Goal: Task Accomplishment & Management: Manage account settings

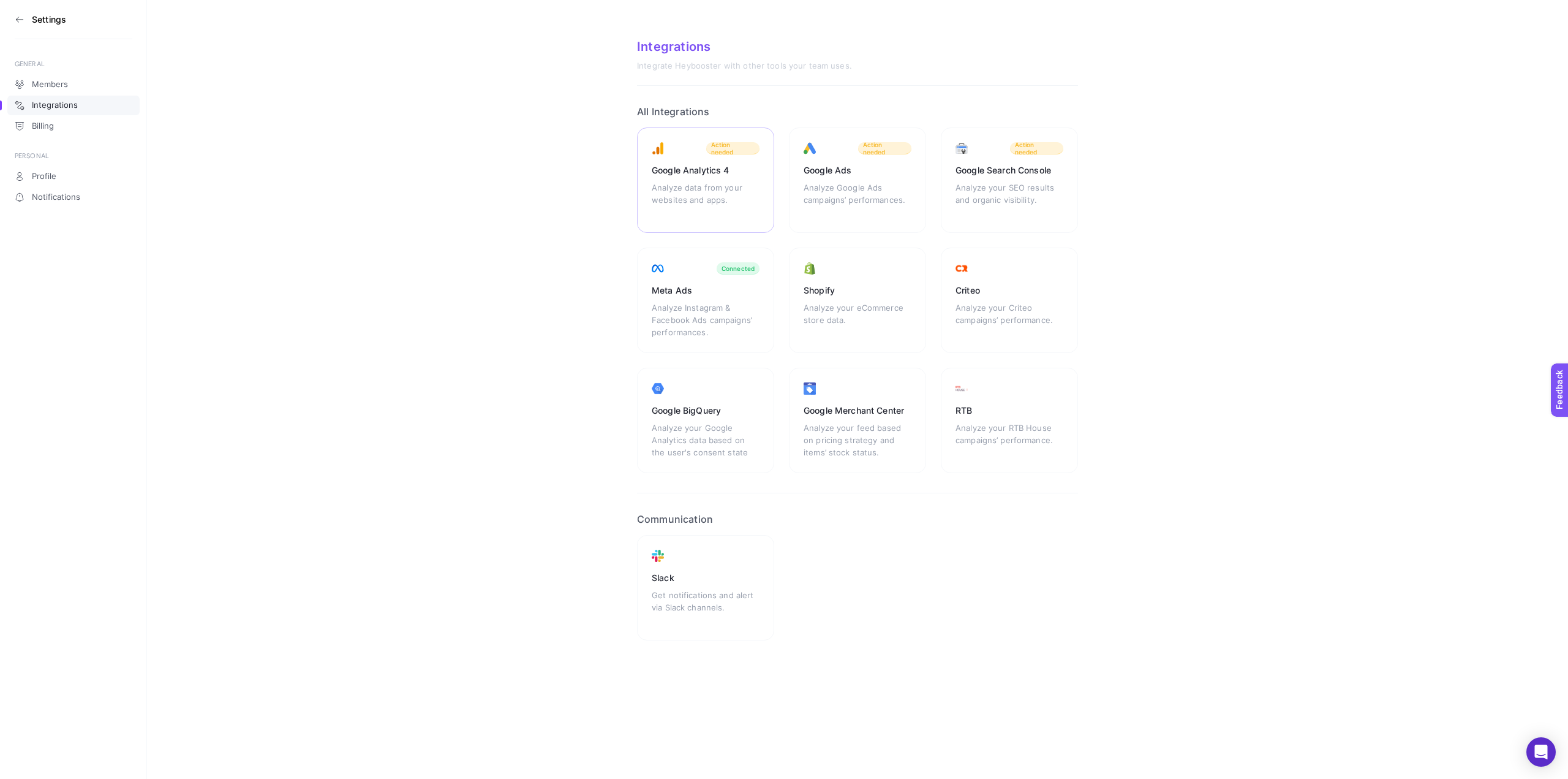
click at [733, 171] on div "Google Analytics 4" at bounding box center [706, 170] width 108 height 12
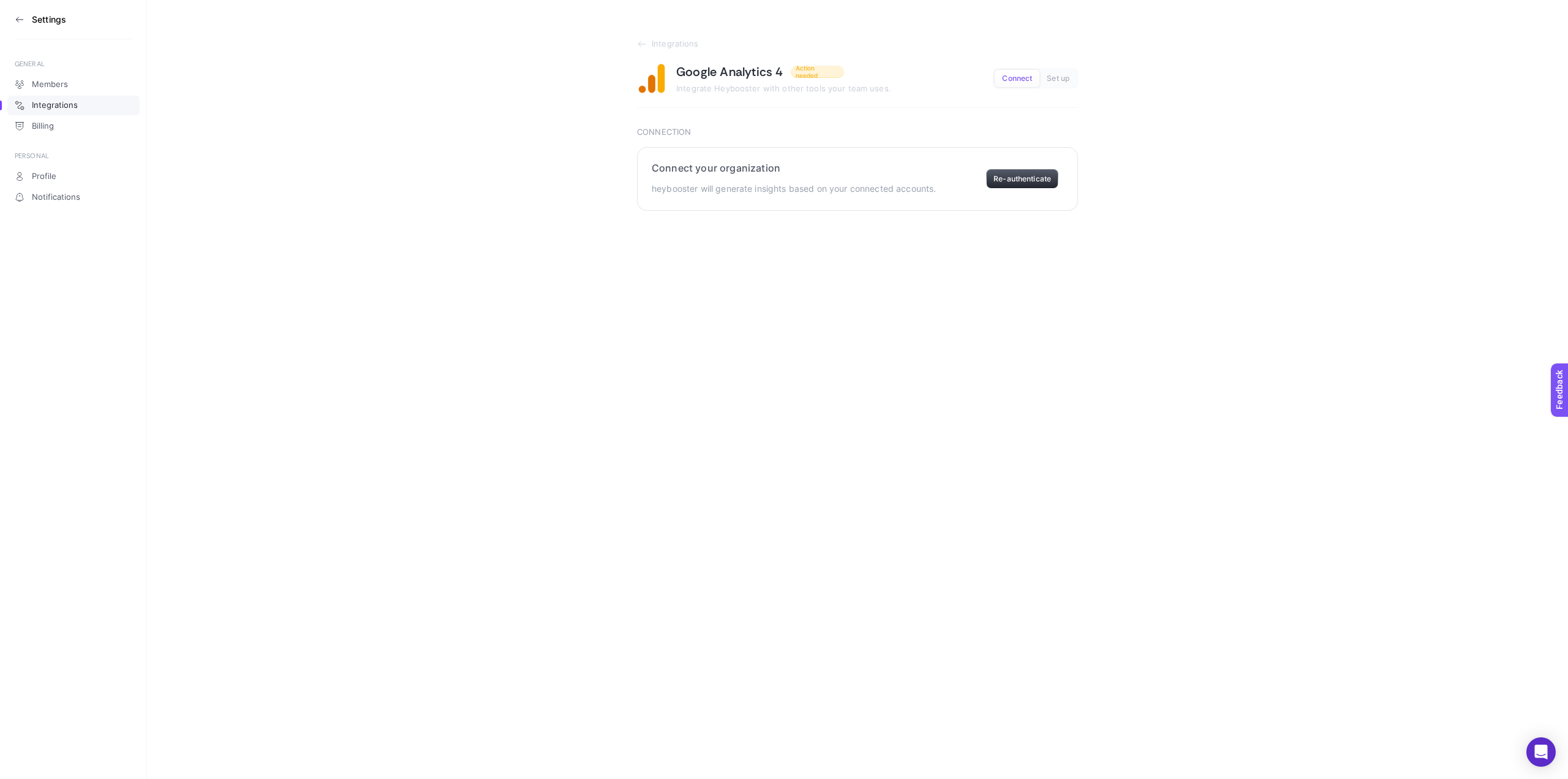
click at [1029, 180] on button "Re-authenticate" at bounding box center [1022, 179] width 72 height 20
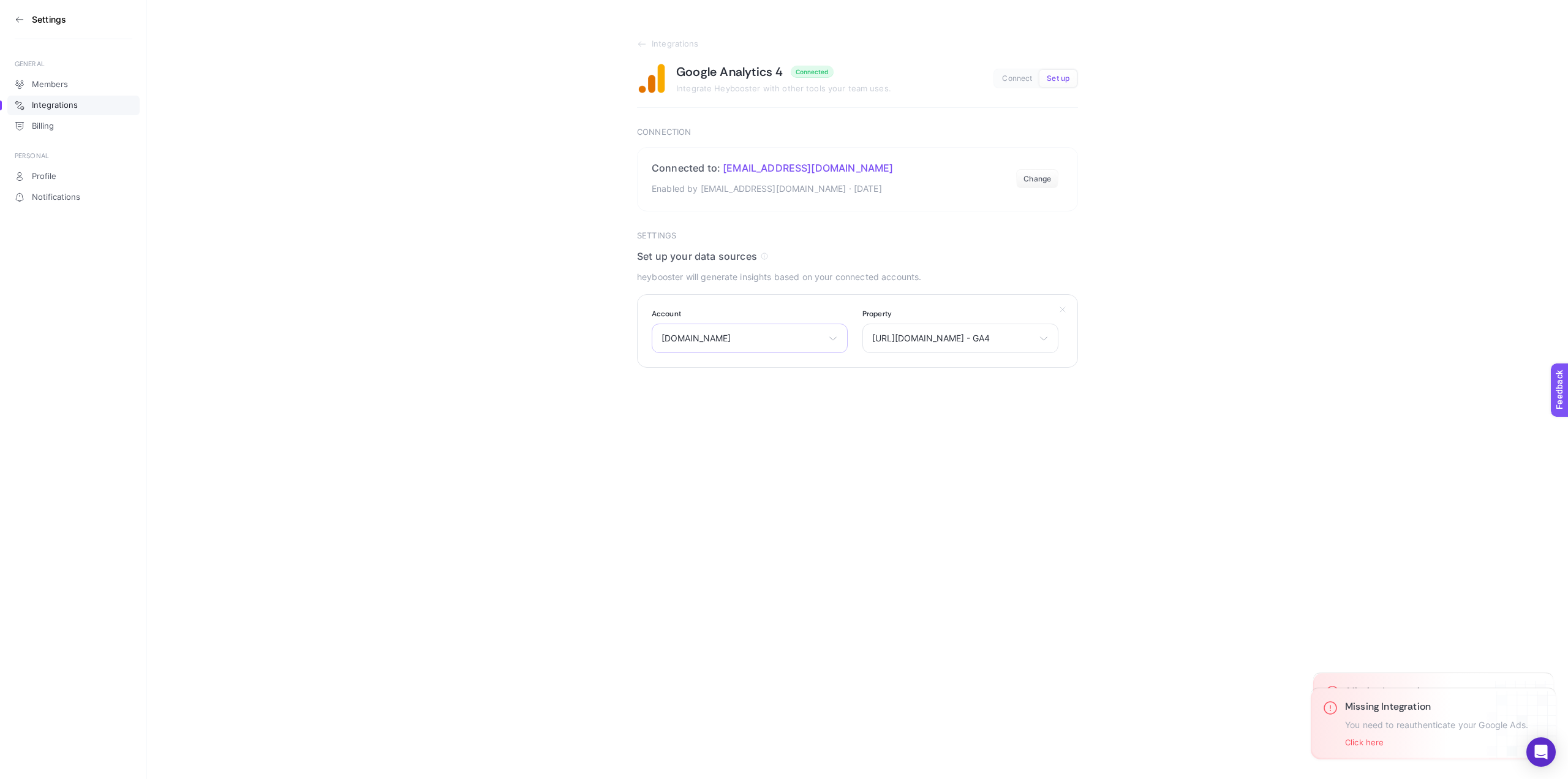
click at [808, 340] on span "www.loccitane.com.tr" at bounding box center [743, 339] width 161 height 10
click at [1033, 339] on span "https://www.loccitane.com.tr - GA4" at bounding box center [953, 339] width 161 height 10
click at [651, 43] on link "Integrations" at bounding box center [857, 44] width 441 height 10
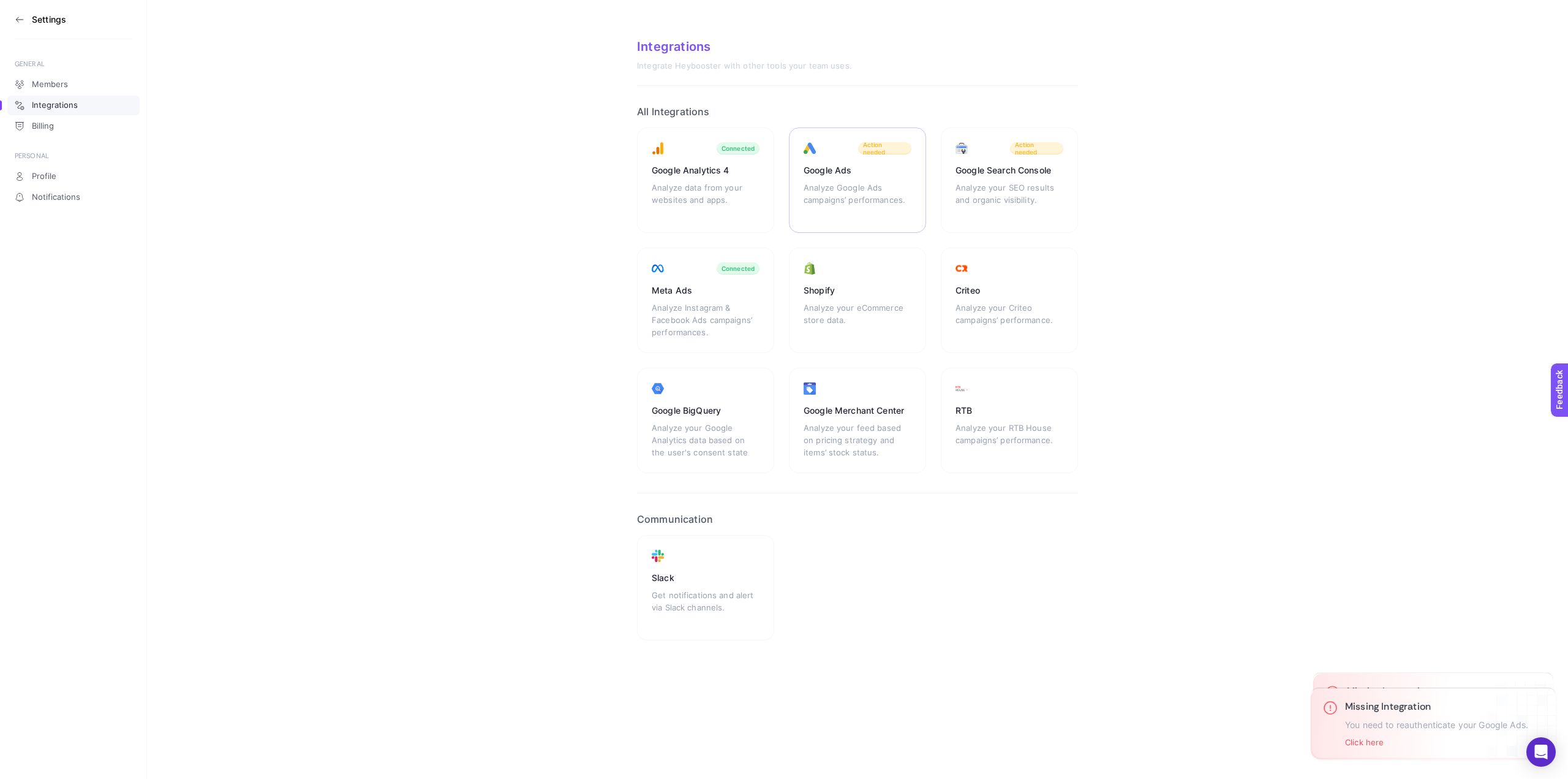
click at [876, 185] on div "Analyze Google Ads campaigns’ performances." at bounding box center [857, 200] width 108 height 37
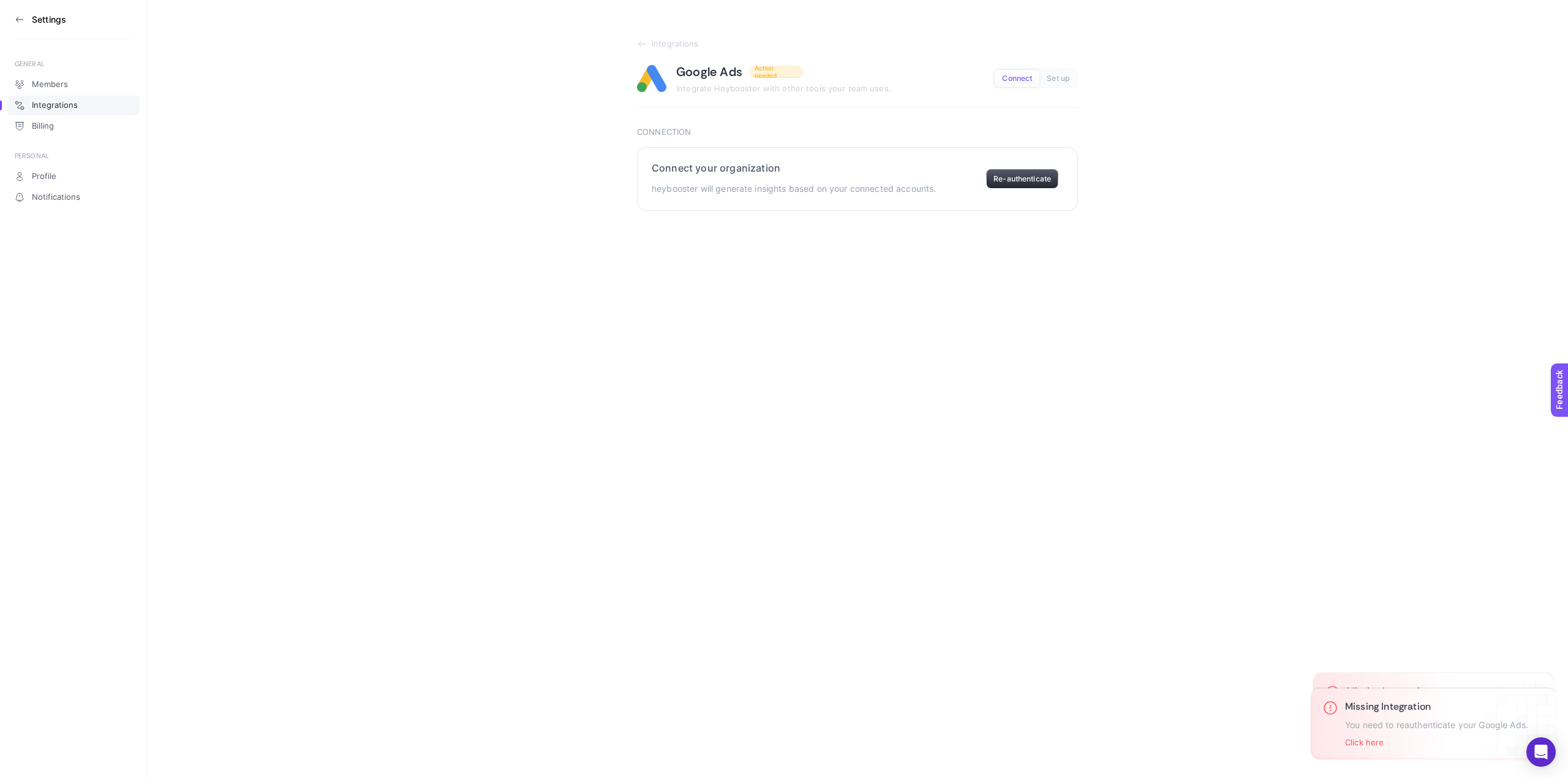
click at [1022, 182] on button "Re-authenticate" at bounding box center [1022, 179] width 72 height 20
click at [687, 46] on span "Integrations" at bounding box center [675, 44] width 47 height 10
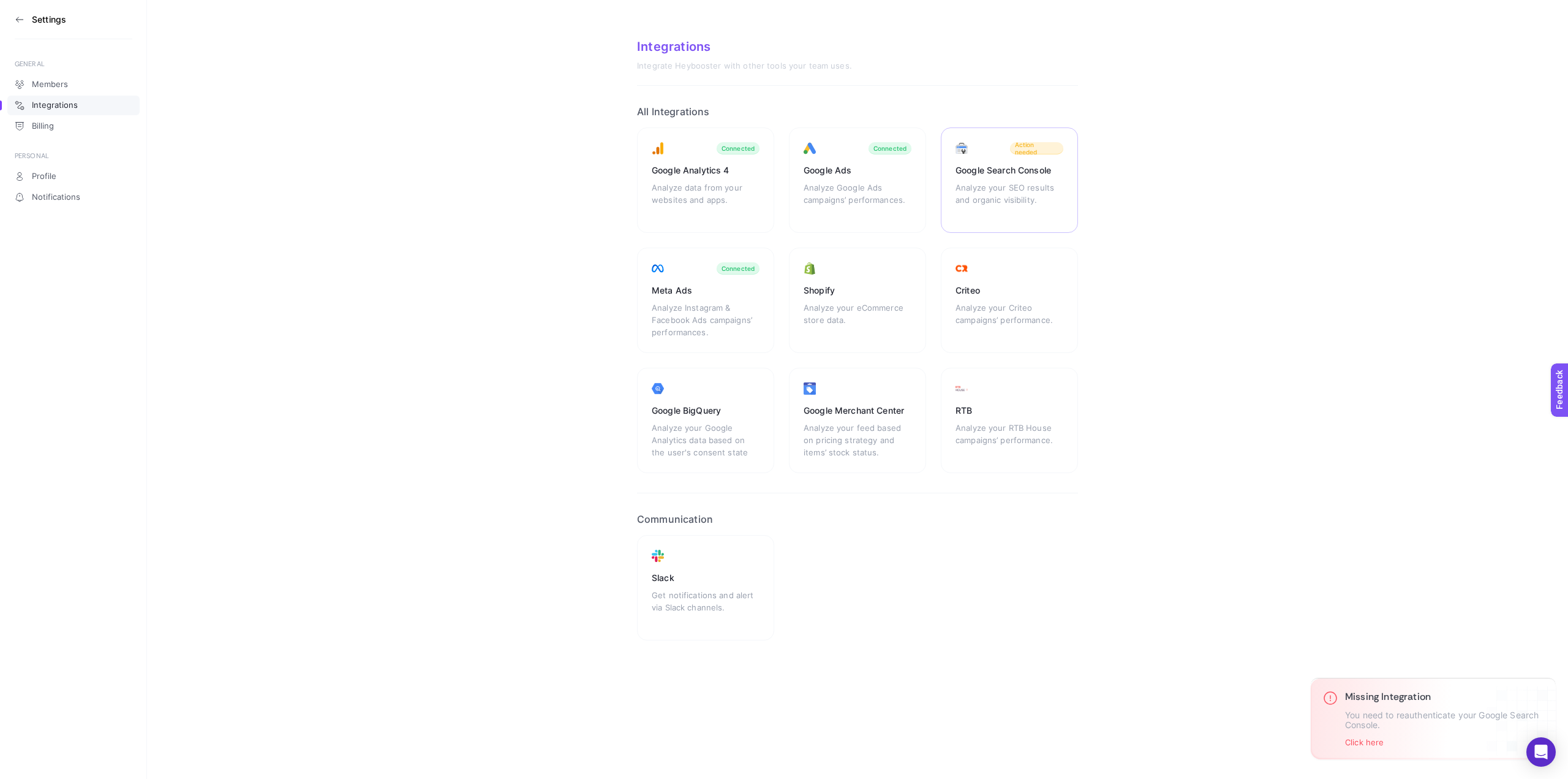
click at [990, 163] on div "Google Search Console Analyze your SEO results and organic visibility. Action n…" at bounding box center [1009, 180] width 137 height 106
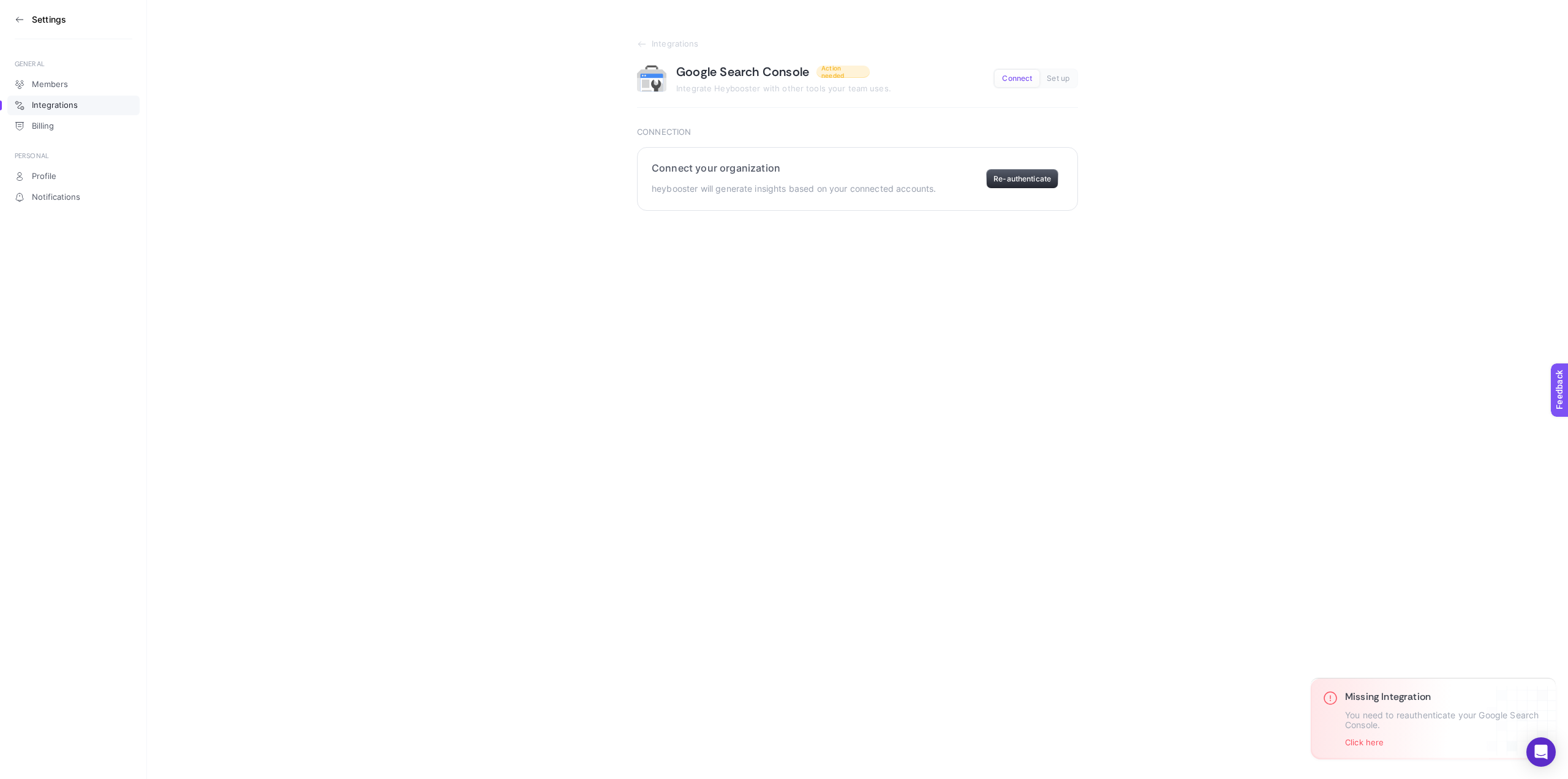
click at [1004, 188] on button "Re-authenticate" at bounding box center [1022, 179] width 72 height 20
click at [1017, 180] on button "Re-authenticate" at bounding box center [1022, 179] width 72 height 20
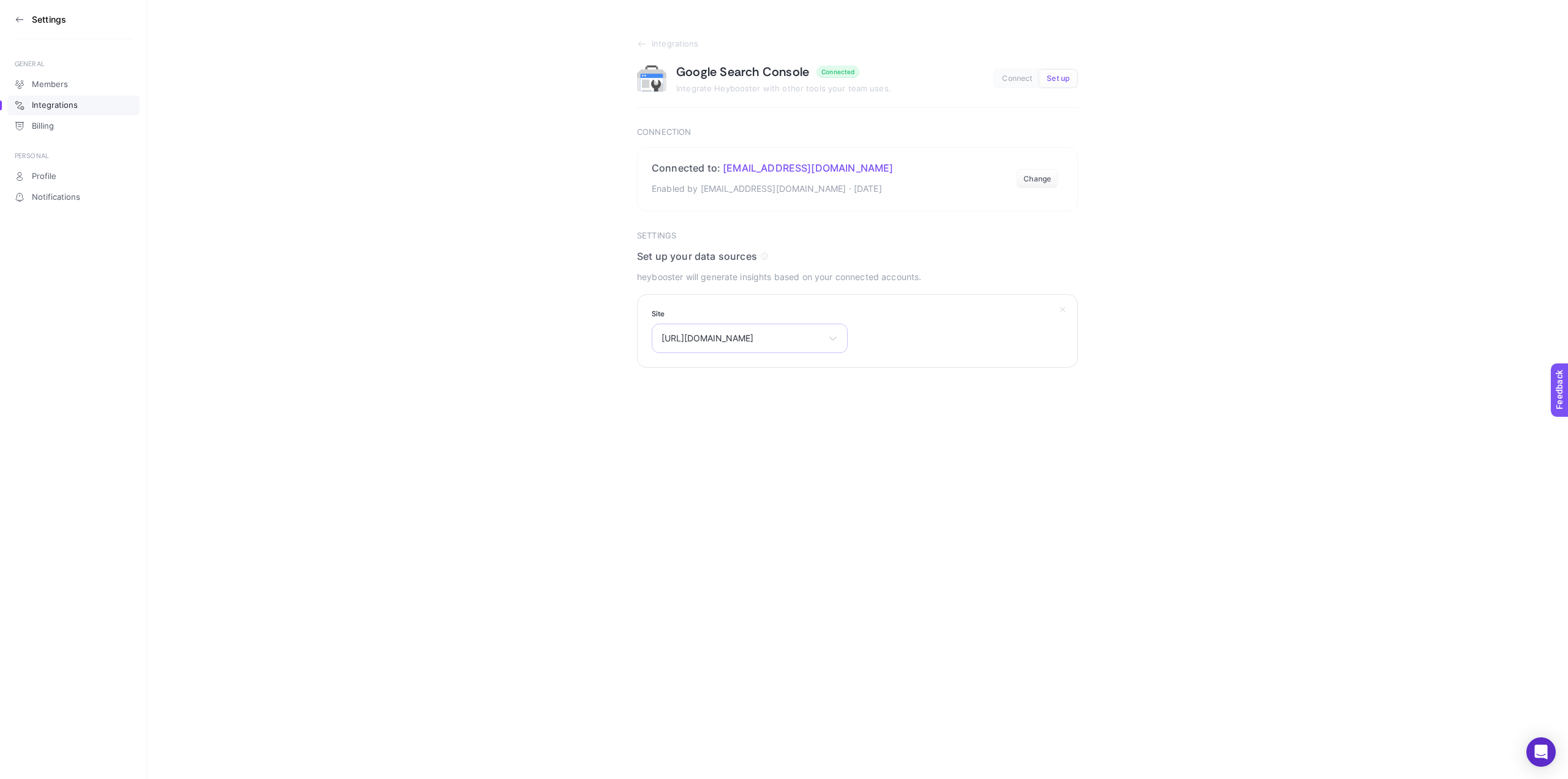
click at [832, 343] on icon at bounding box center [833, 339] width 10 height 10
click at [809, 410] on li "https://www.loccitane.com.tr/" at bounding box center [750, 412] width 190 height 20
click at [725, 335] on span "Select your site" at bounding box center [743, 339] width 161 height 10
click at [803, 407] on li "https://www.loccitane.com.tr/" at bounding box center [750, 412] width 190 height 20
click at [668, 403] on button "Submit" at bounding box center [660, 399] width 47 height 25
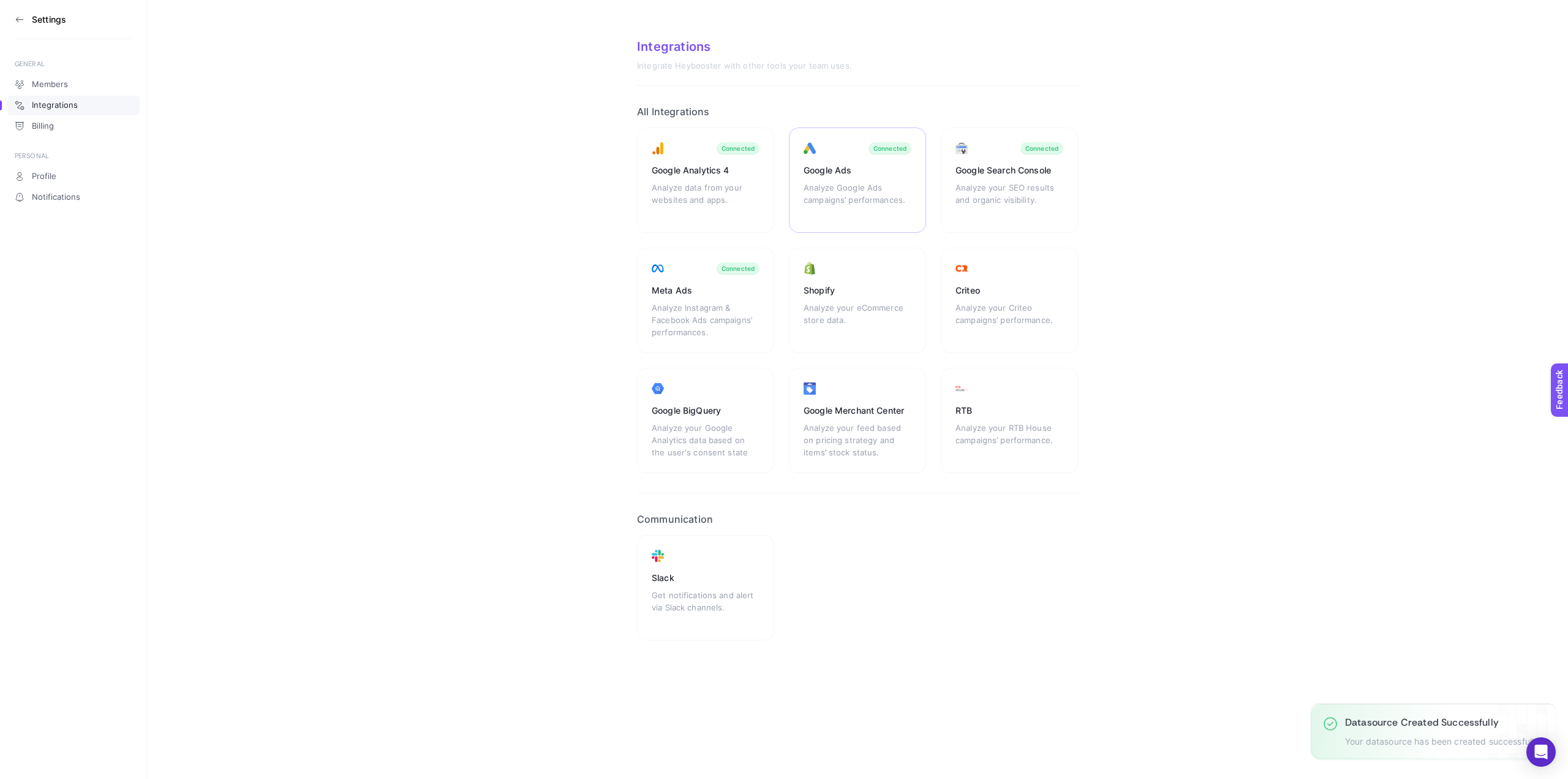
click at [896, 171] on div "Google Ads" at bounding box center [857, 170] width 108 height 12
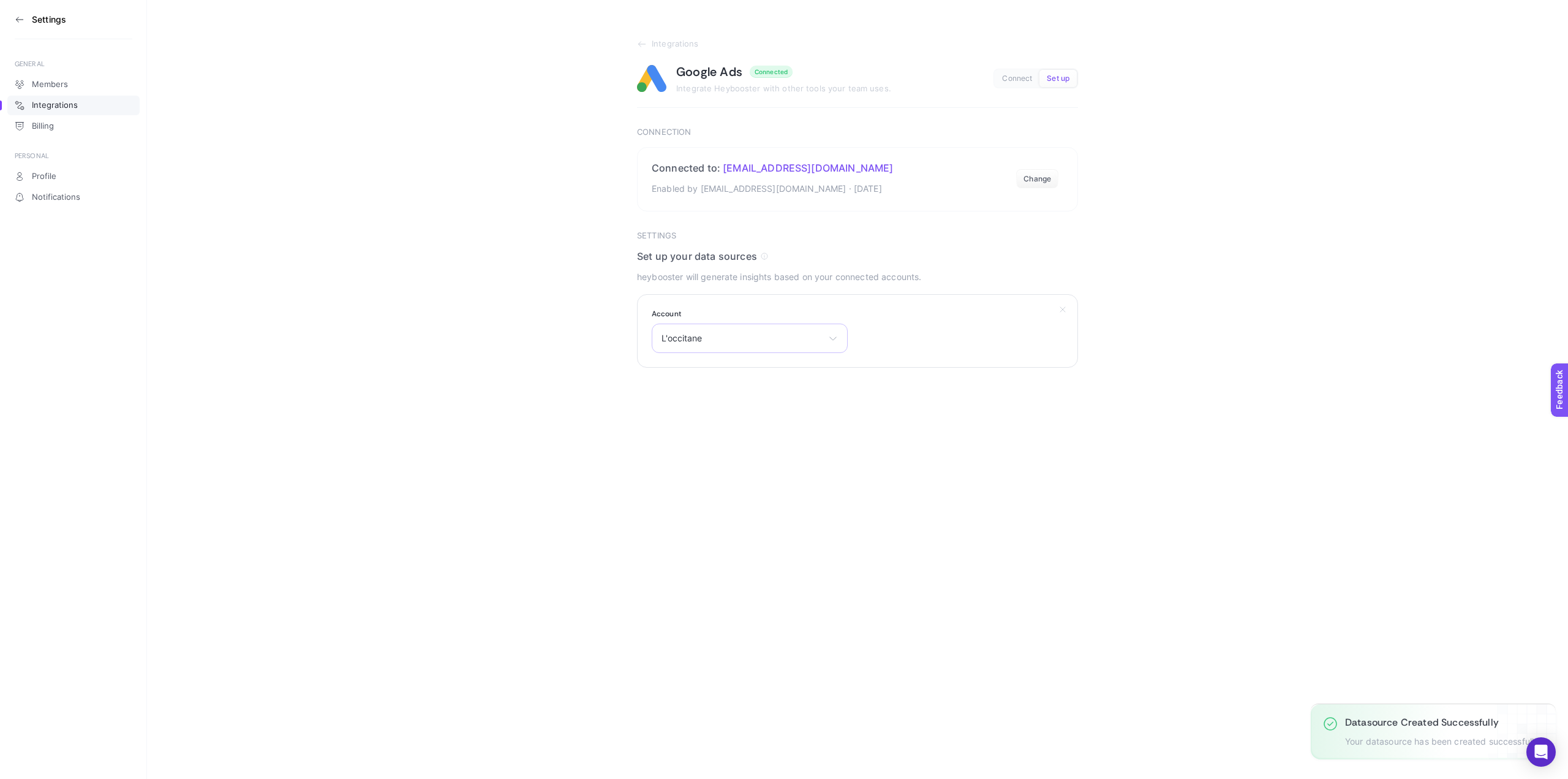
click at [753, 348] on div "L'occitane L'occitane Arkopharma Türkiye SaveTheDuck_TR" at bounding box center [750, 339] width 196 height 30
click at [755, 394] on li "L'occitane" at bounding box center [750, 392] width 190 height 20
click at [682, 43] on span "Integrations" at bounding box center [675, 44] width 47 height 10
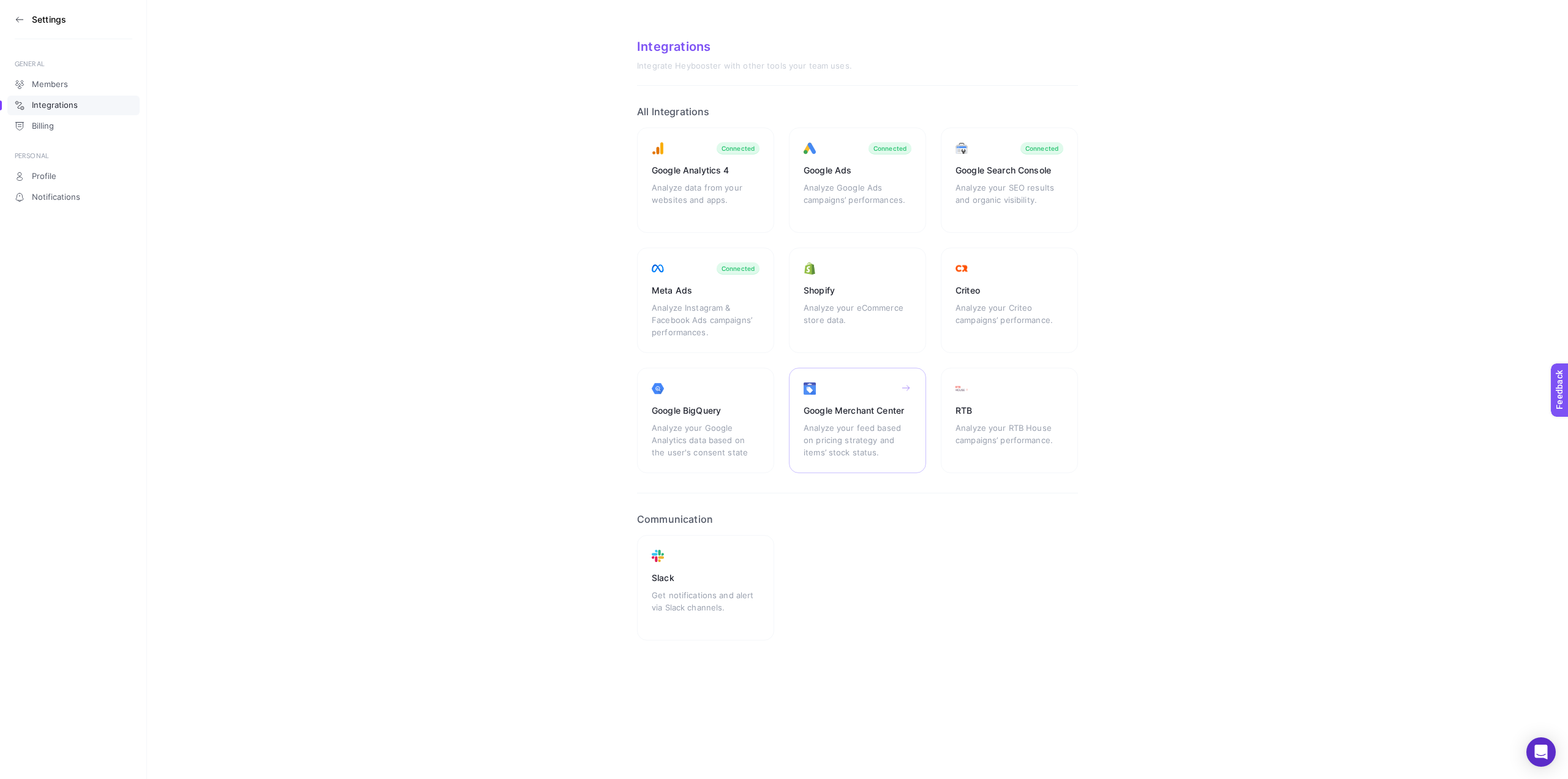
click at [885, 432] on div "Analyze your feed based on pricing strategy and items’ stock status." at bounding box center [857, 440] width 108 height 37
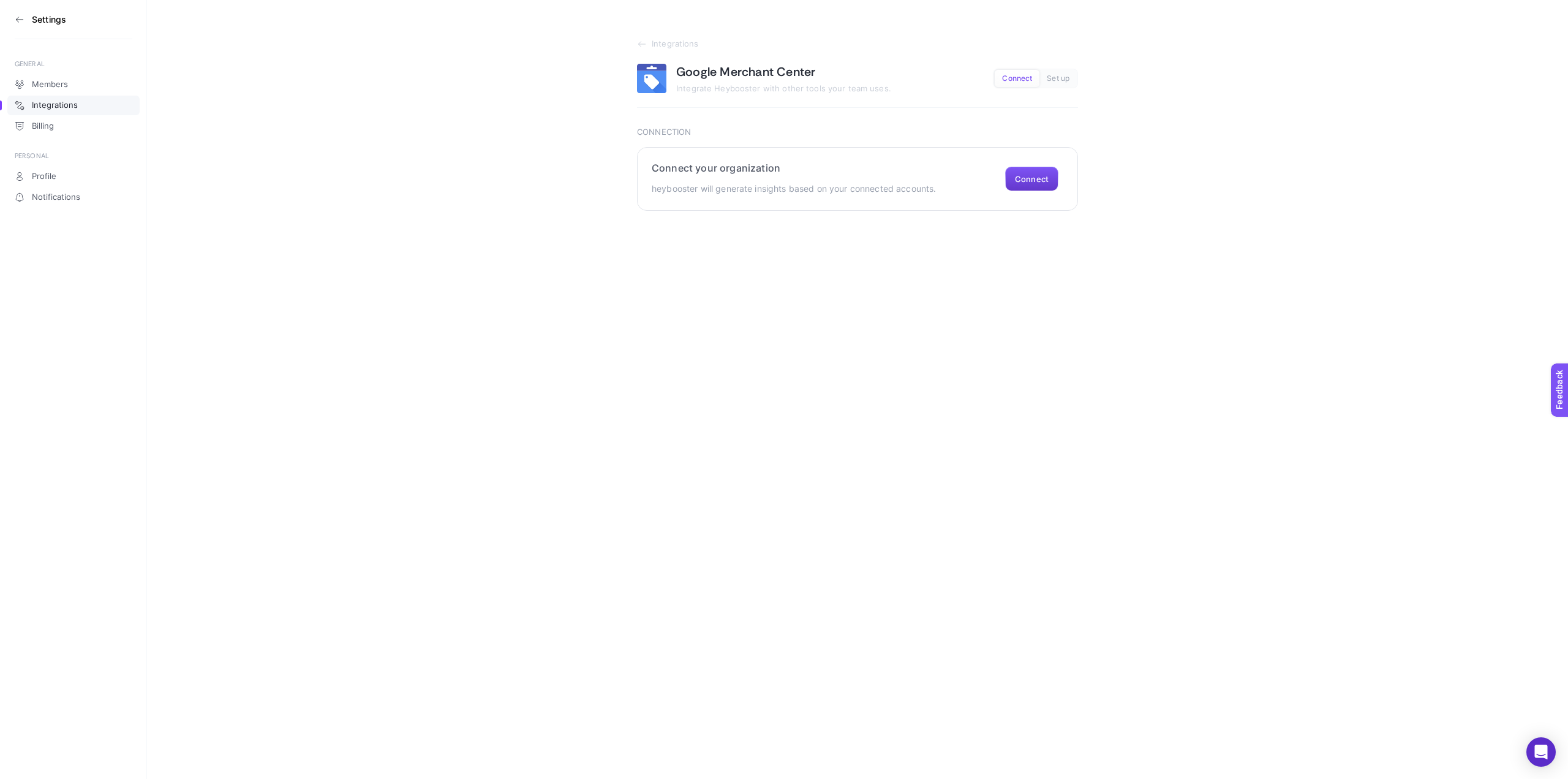
click at [1030, 174] on button "Connect" at bounding box center [1031, 178] width 53 height 25
click at [779, 343] on span "Select your account" at bounding box center [743, 339] width 161 height 10
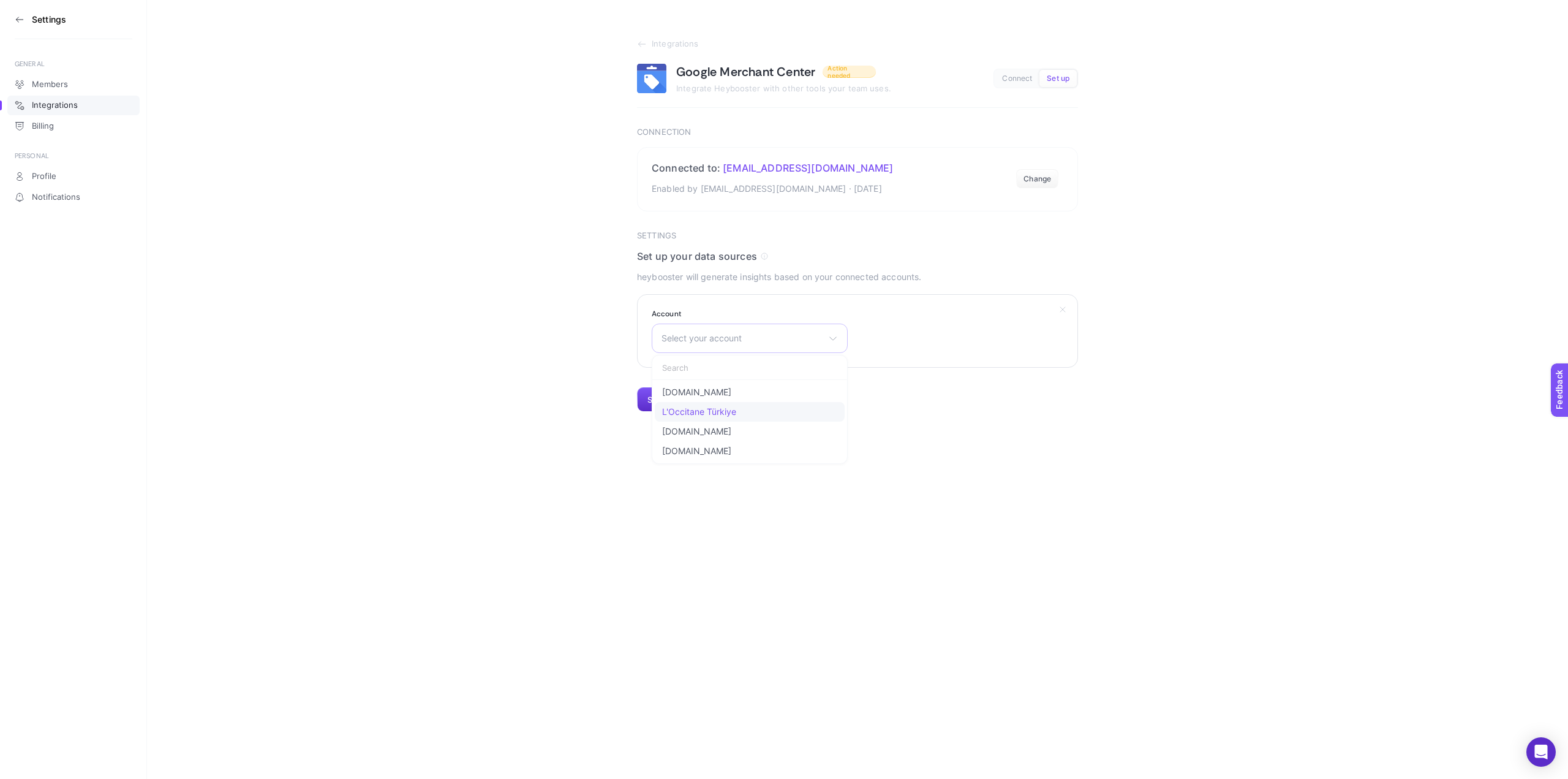
click at [714, 416] on span "L'Occitane Türkiye" at bounding box center [699, 412] width 74 height 10
click at [667, 397] on button "Submit" at bounding box center [660, 399] width 47 height 25
